Goal: Task Accomplishment & Management: Use online tool/utility

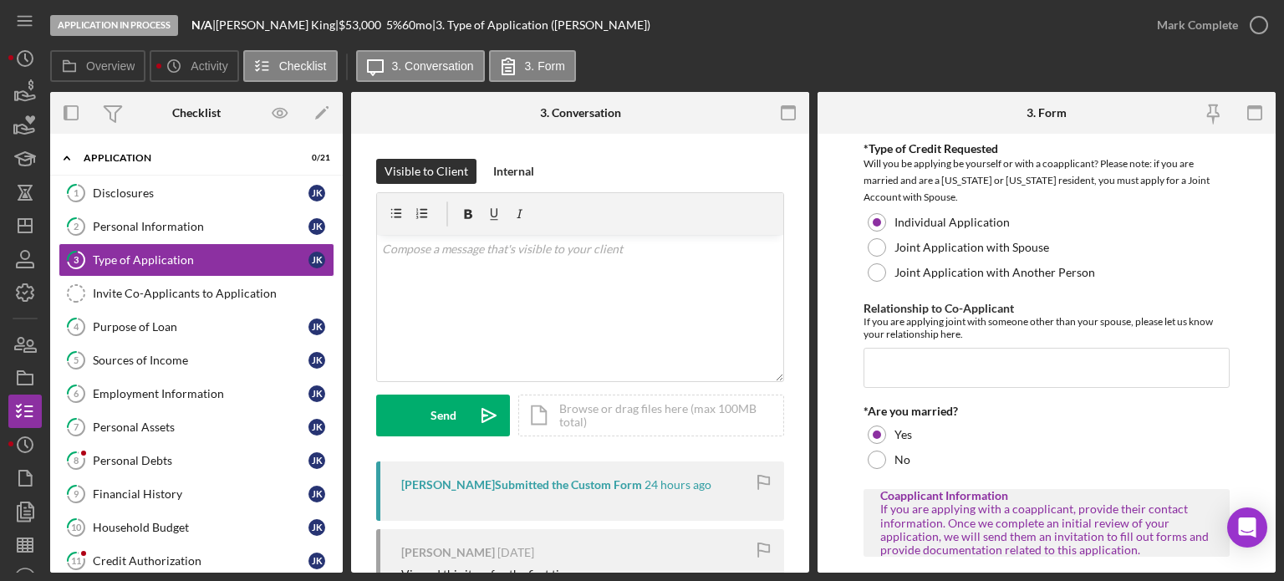
click at [726, 46] on div "Application In Process N/A | [PERSON_NAME] | $53,000 $13,250 5 % 60 mo | 3. Typ…" at bounding box center [595, 25] width 1090 height 50
click at [745, 64] on div "Overview Icon/History Activity Checklist Icon/Message 3. Conversation 3. Form" at bounding box center [663, 66] width 1226 height 33
click at [719, 33] on div "Application In Process N/A | [PERSON_NAME] | $53,000 $13,250 5 % 60 mo | 3. Typ…" at bounding box center [595, 25] width 1090 height 50
click at [194, 322] on div "Purpose of Loan" at bounding box center [201, 326] width 216 height 13
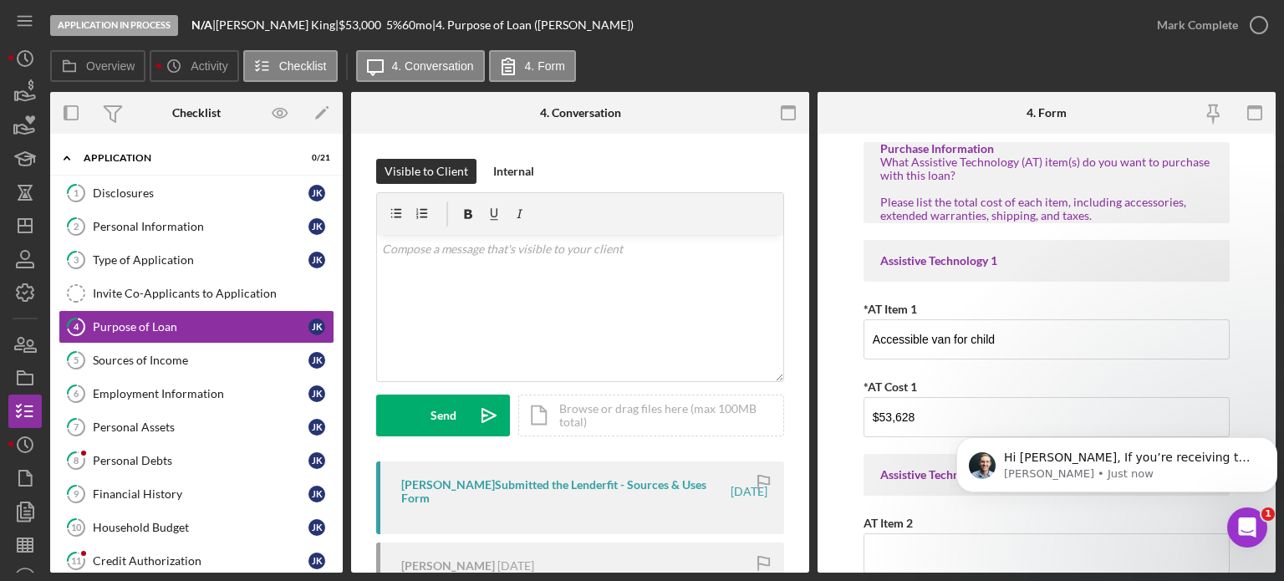
click at [891, 42] on div "Application In Process N/A | [PERSON_NAME] | $53,000 $13,250 5 % 60 mo | 4. Pur…" at bounding box center [595, 25] width 1090 height 50
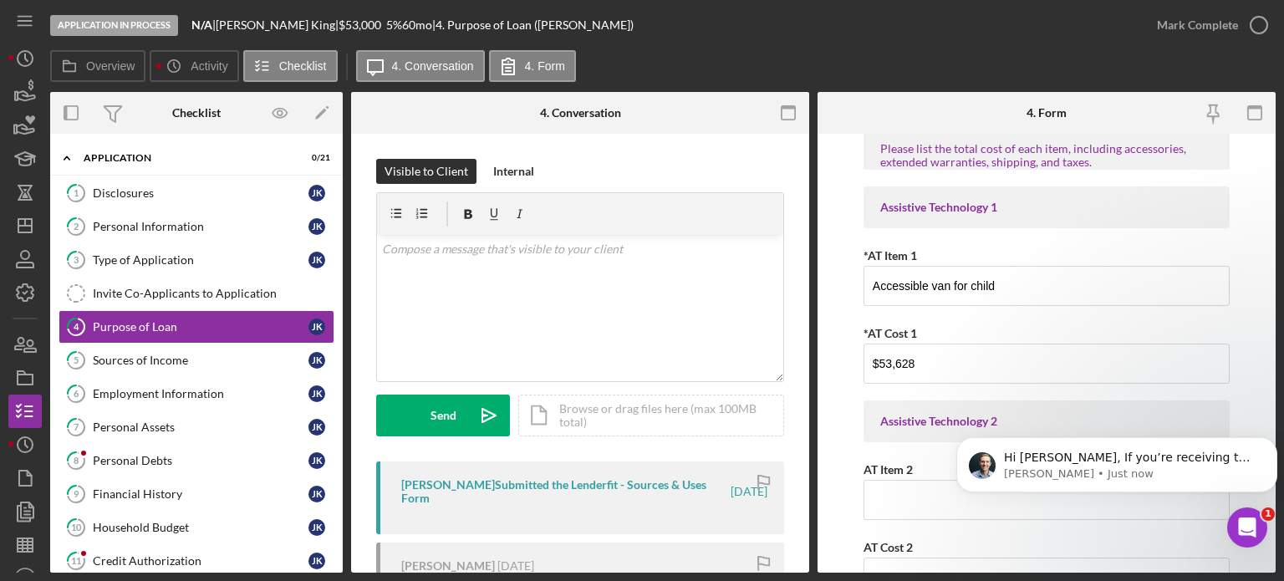
scroll to position [84, 0]
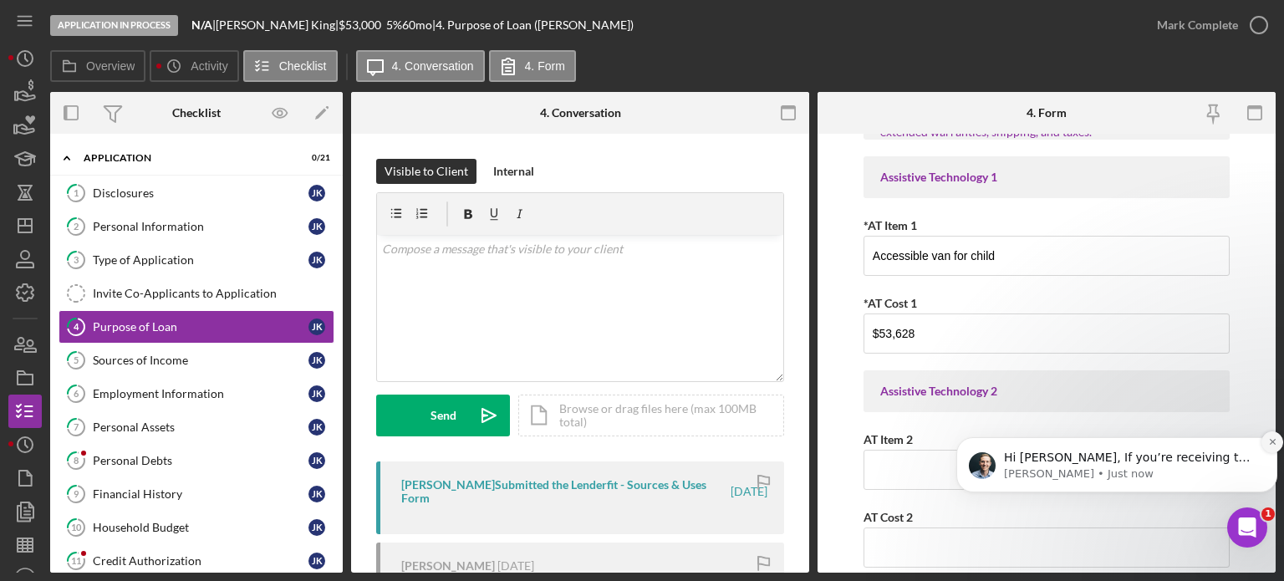
click at [1272, 443] on icon "Dismiss notification" at bounding box center [1272, 441] width 9 height 9
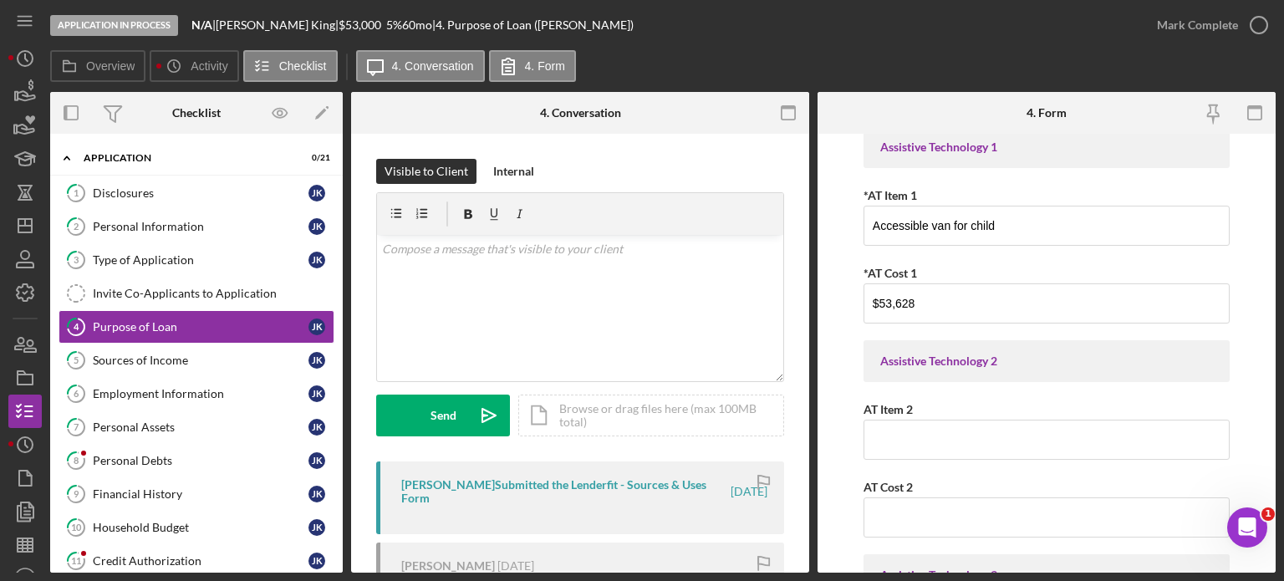
scroll to position [0, 0]
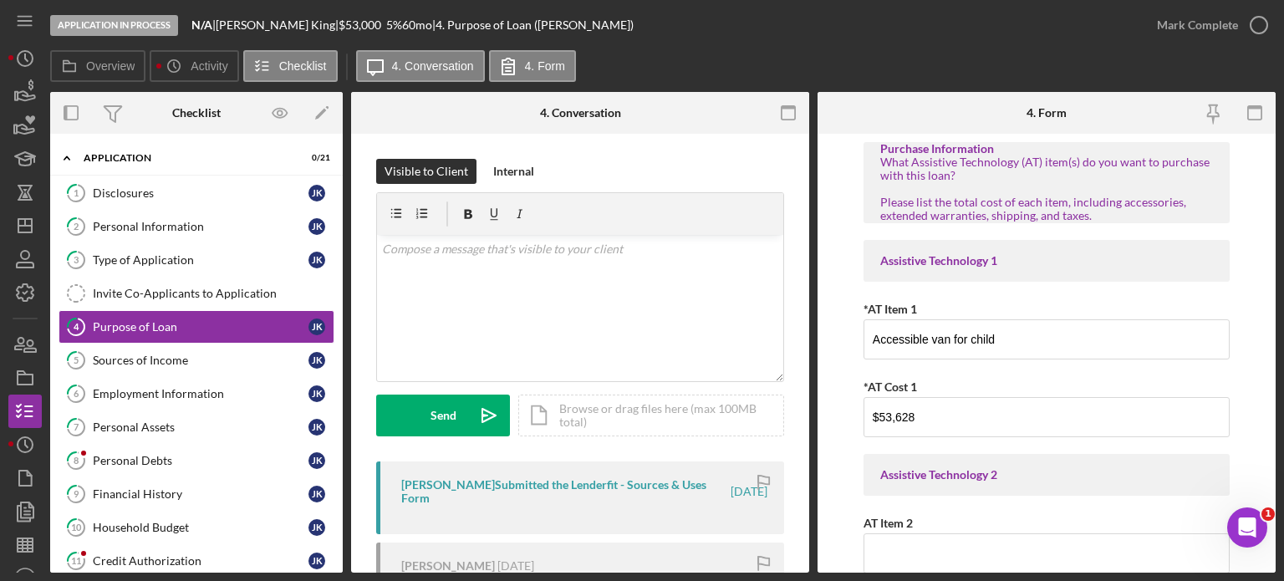
click at [619, 58] on div "Overview Icon/History Activity Checklist Icon/Message 4. Conversation 4. Form" at bounding box center [663, 66] width 1226 height 33
click at [650, 44] on div "Application In Process N/A | [PERSON_NAME] | $53,000 $13,250 5 % 60 mo | 4. Pur…" at bounding box center [595, 25] width 1090 height 50
click at [832, 32] on div "Application In Process N/A | [PERSON_NAME] | $53,000 $13,250 5 % 60 mo | 4. Pur…" at bounding box center [595, 25] width 1090 height 50
click at [21, 56] on icon "Icon/History" at bounding box center [25, 59] width 42 height 42
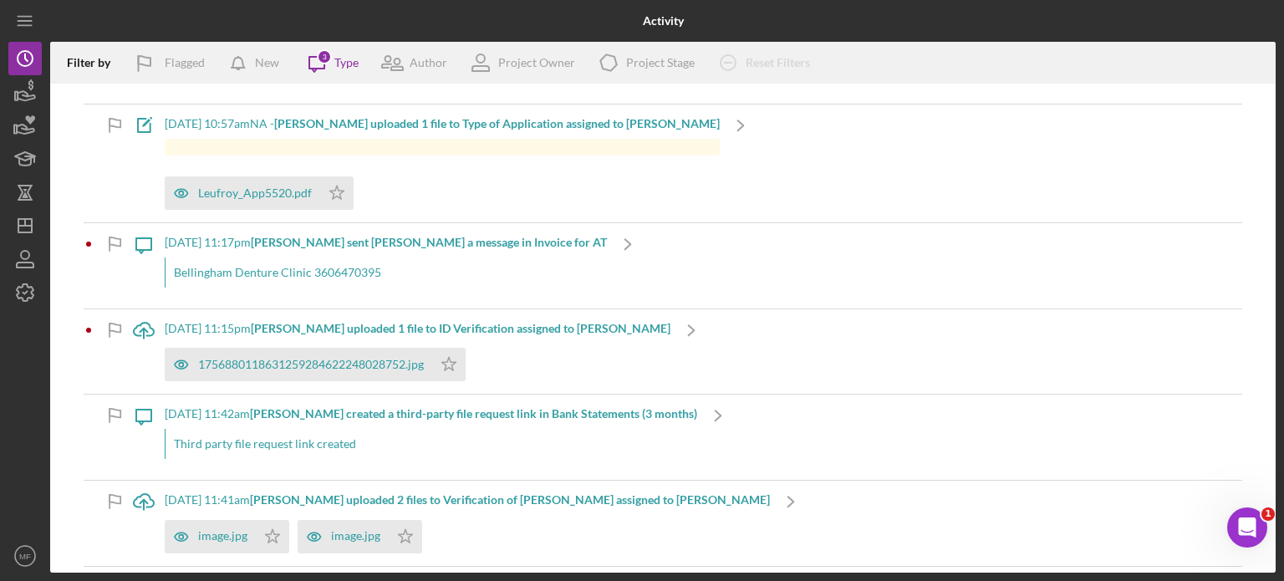
scroll to position [251, 0]
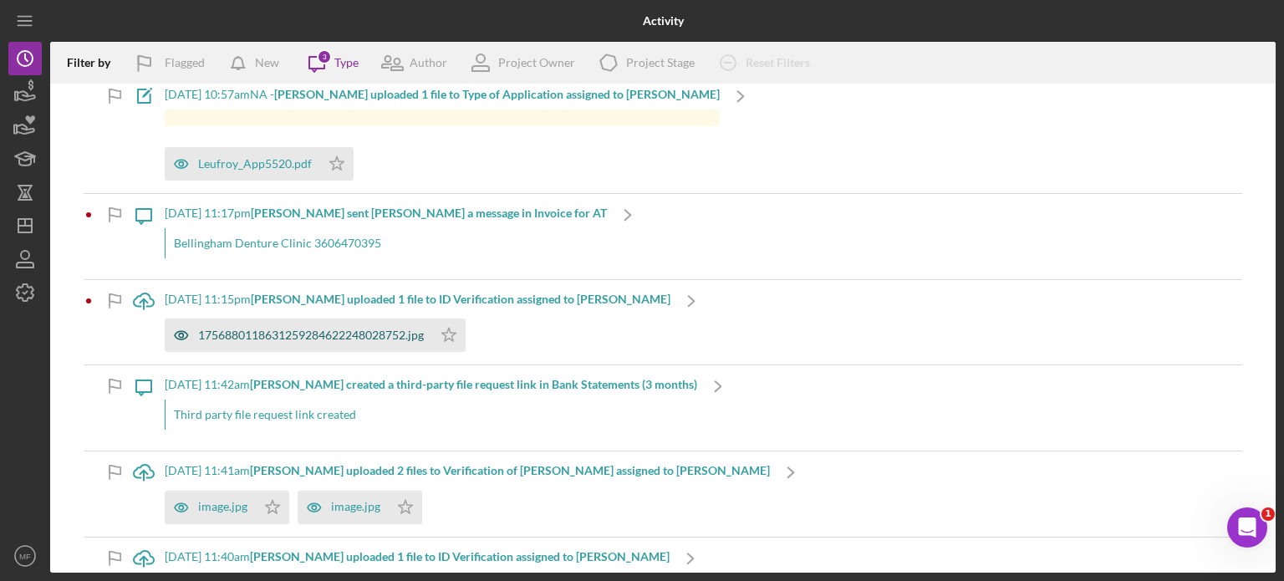
click at [345, 332] on div "1756880118631259284622248028752.jpg" at bounding box center [311, 335] width 226 height 13
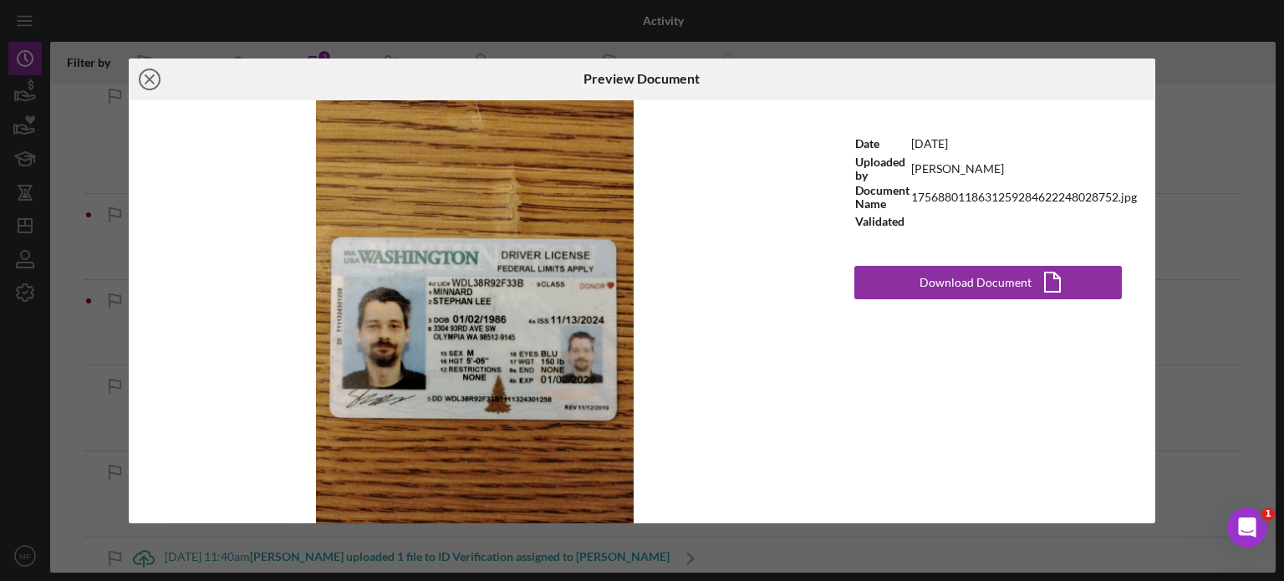
click at [150, 75] on icon "Icon/Close" at bounding box center [150, 80] width 42 height 42
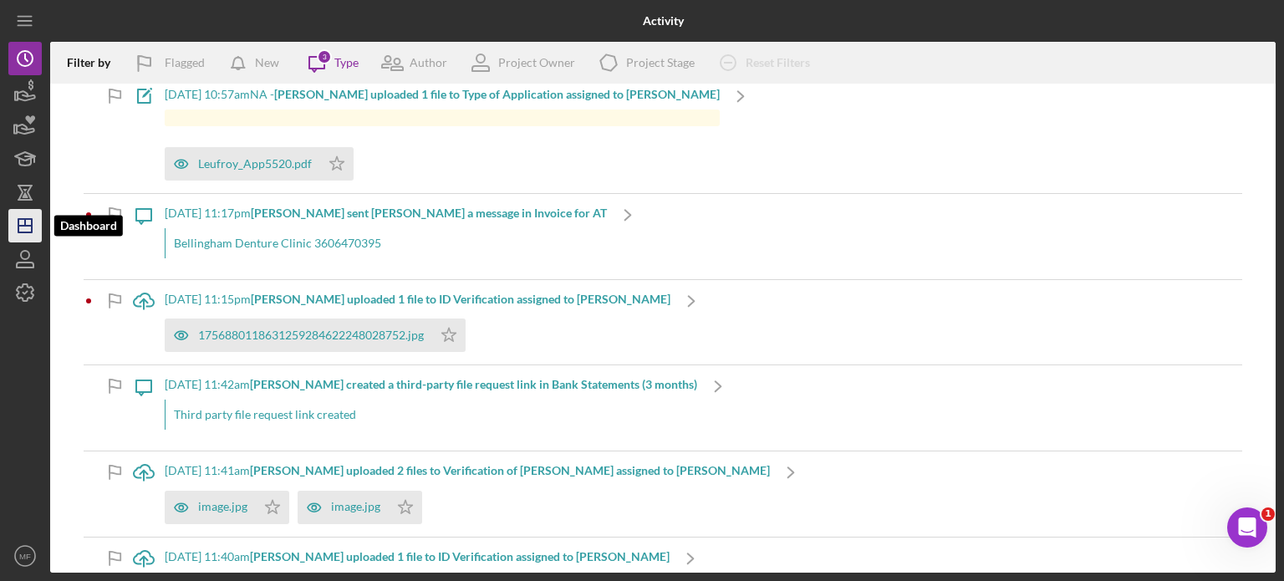
click at [28, 219] on polygon "button" at bounding box center [24, 225] width 13 height 13
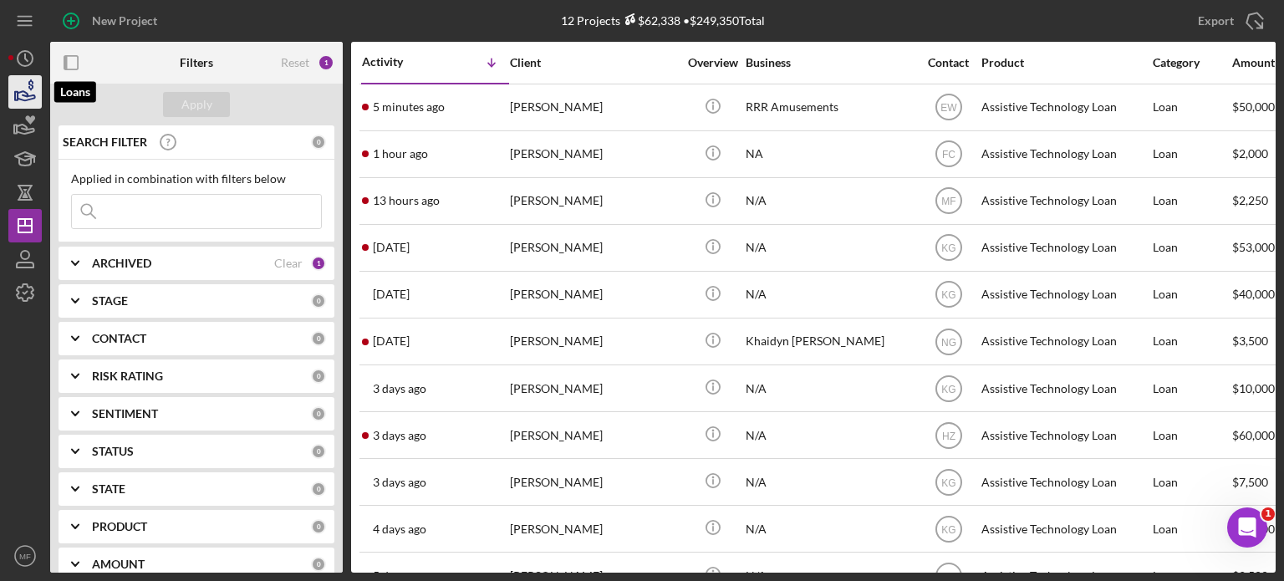
click at [30, 91] on icon "button" at bounding box center [25, 92] width 42 height 42
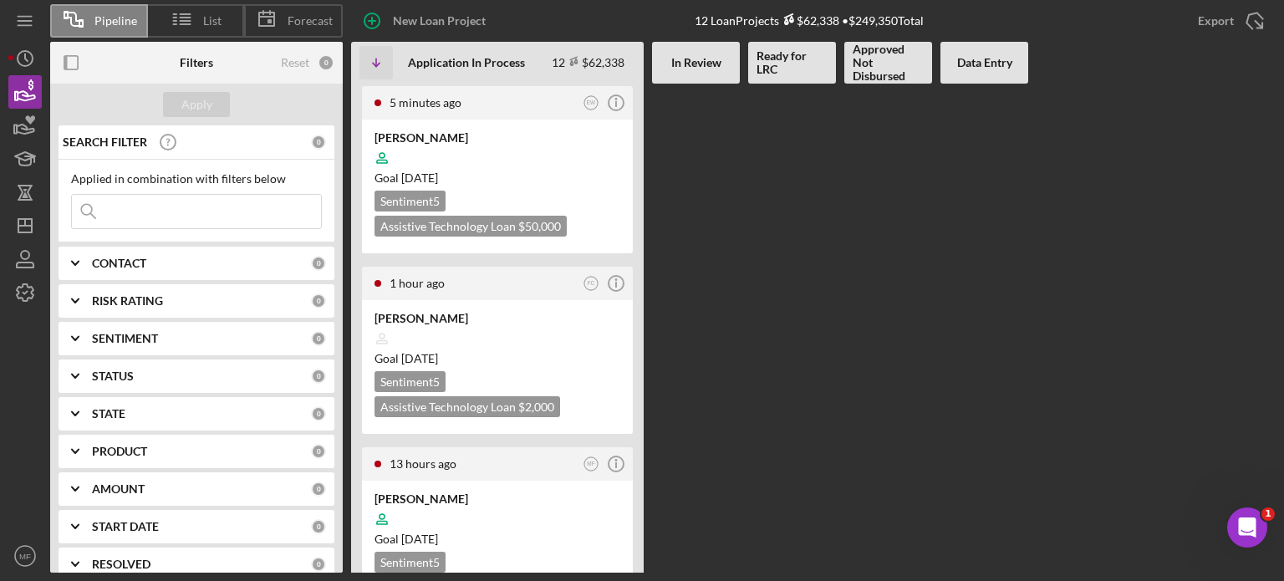
click at [261, 260] on div "CONTACT" at bounding box center [201, 263] width 219 height 13
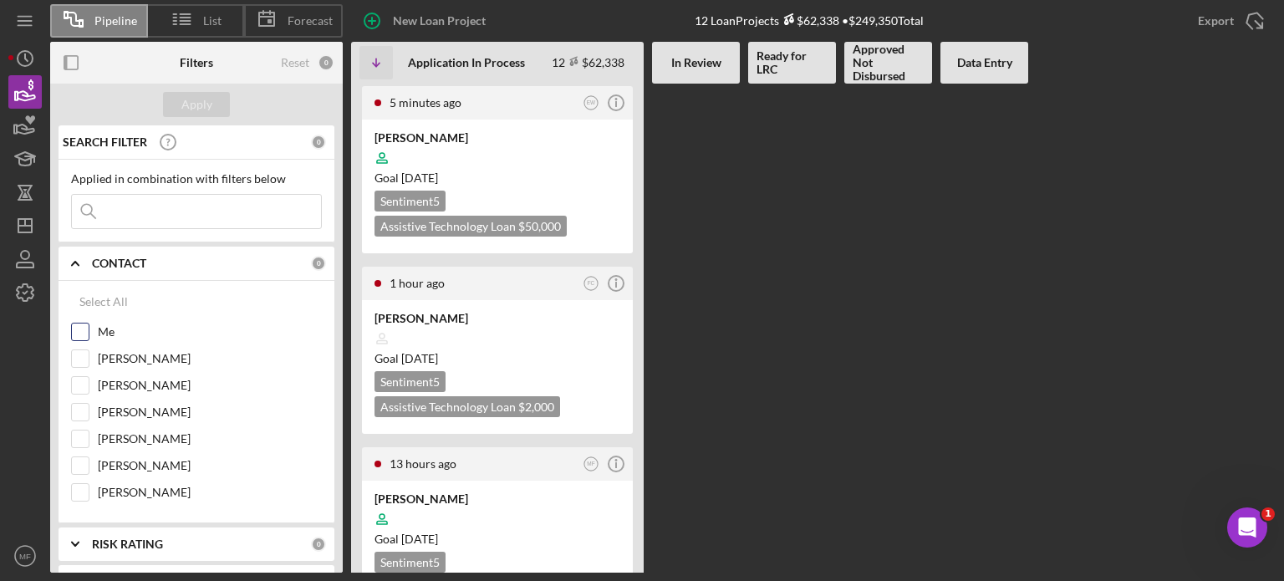
click at [80, 334] on input "Me" at bounding box center [80, 332] width 17 height 17
click at [194, 101] on div "Apply" at bounding box center [196, 104] width 31 height 25
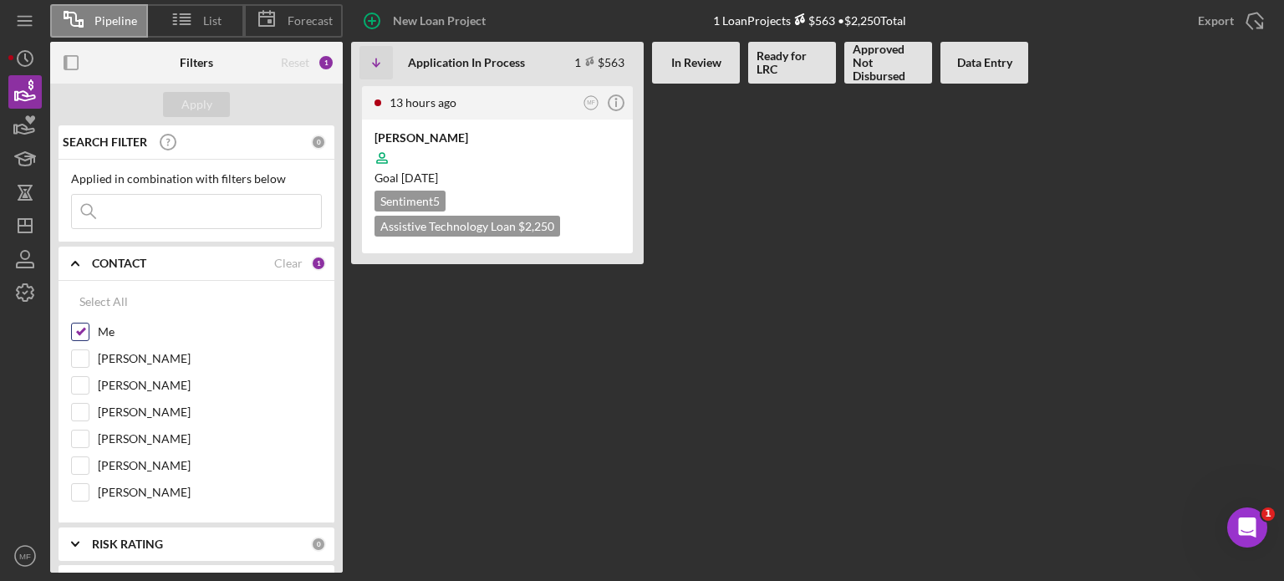
click at [83, 329] on input "Me" at bounding box center [80, 332] width 17 height 17
checkbox input "false"
click at [203, 102] on div "Apply" at bounding box center [196, 104] width 31 height 25
